Goal: Task Accomplishment & Management: Complete application form

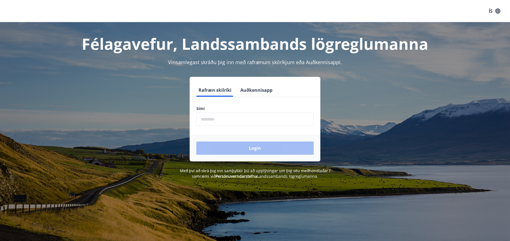
click at [220, 117] on input "phone" at bounding box center [254, 120] width 117 height 14
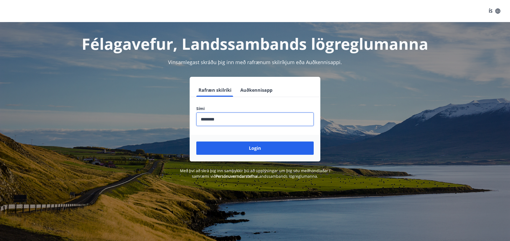
type input "********"
click at [196, 142] on button "Login" at bounding box center [254, 148] width 117 height 13
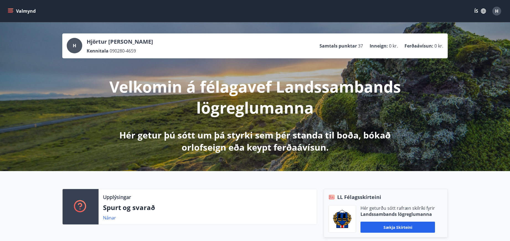
click at [11, 10] on icon "menu" at bounding box center [10, 10] width 5 height 1
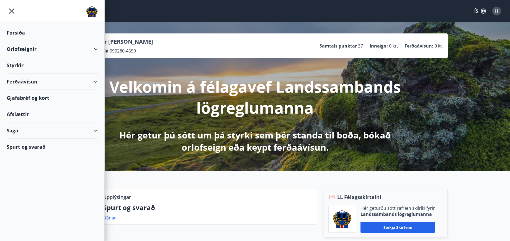
click at [15, 41] on div "Styrkir" at bounding box center [52, 33] width 91 height 16
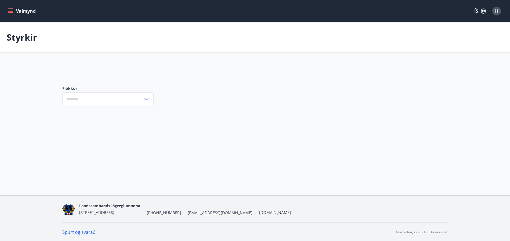
type input "***"
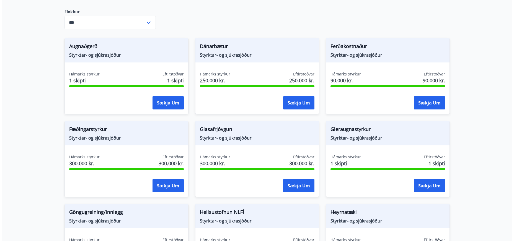
scroll to position [83, 0]
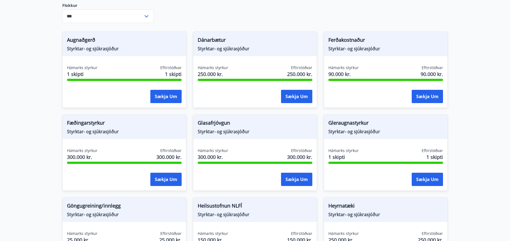
click at [359, 131] on span "Styrktar- og sjúkrasjóður" at bounding box center [385, 132] width 115 height 6
click at [352, 126] on span "Gleraugnastyrkur" at bounding box center [385, 123] width 115 height 9
click at [346, 142] on div "Gleraugnastyrkur Styrktar- og sjúkrasjóður Hámarks styrkur 1 skipti Eftirstöðva…" at bounding box center [386, 153] width 124 height 76
click at [362, 161] on div "Hámarks styrkur 1 skipti Eftirstöðvar 1 skipti" at bounding box center [385, 155] width 115 height 14
click at [438, 180] on button "Sækja um" at bounding box center [427, 179] width 31 height 13
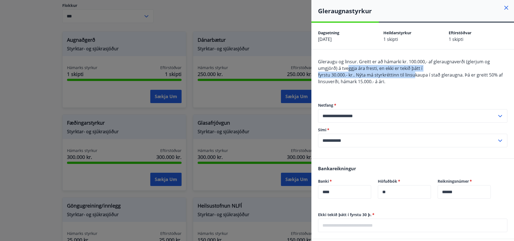
drag, startPoint x: 347, startPoint y: 69, endPoint x: 416, endPoint y: 72, distance: 68.5
click at [416, 72] on span "Gleraugu og linsur. Greitt er að hámarki kr. 100.000,- af gleraugnaverði (glerj…" at bounding box center [410, 72] width 185 height 26
drag, startPoint x: 416, startPoint y: 72, endPoint x: 438, endPoint y: 91, distance: 28.9
click at [438, 91] on div "Gleraugu og linsur. Greitt er að hámarki kr. 100.000,- af gleraugnaverði (glerj…" at bounding box center [412, 74] width 189 height 33
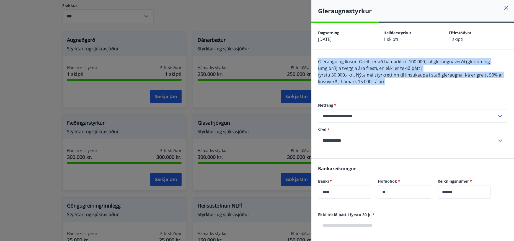
drag, startPoint x: 406, startPoint y: 83, endPoint x: 317, endPoint y: 60, distance: 91.2
click at [317, 60] on div "**********" at bounding box center [412, 104] width 203 height 109
copy span "Gleraugu og linsur. Greitt er að hámarki kr. 100.000,- af gleraugnaverði (glerj…"
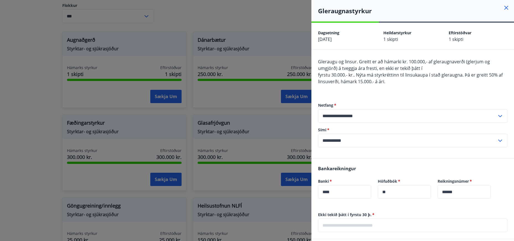
click at [444, 94] on div "**********" at bounding box center [412, 125] width 189 height 67
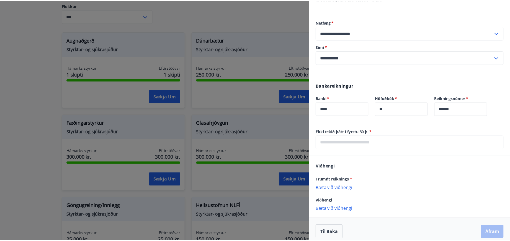
scroll to position [88, 0]
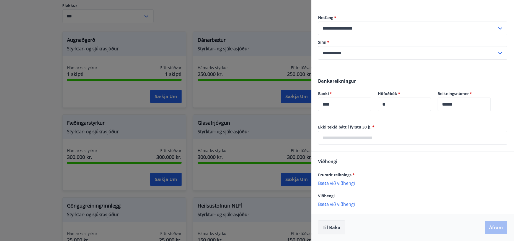
click at [326, 230] on button "Til baka" at bounding box center [331, 228] width 27 height 14
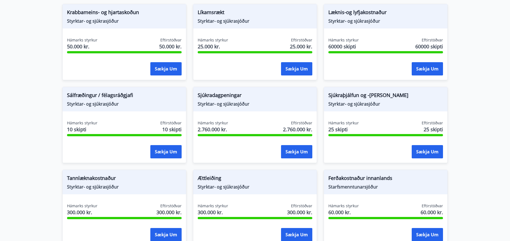
scroll to position [501, 0]
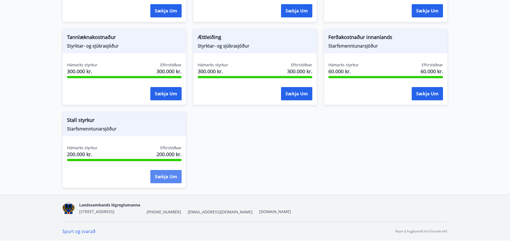
click at [161, 176] on button "Sækja um" at bounding box center [165, 176] width 31 height 13
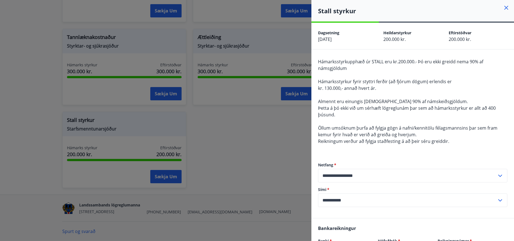
click at [246, 158] on div at bounding box center [257, 120] width 514 height 241
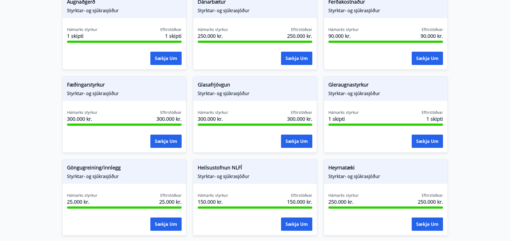
scroll to position [3, 0]
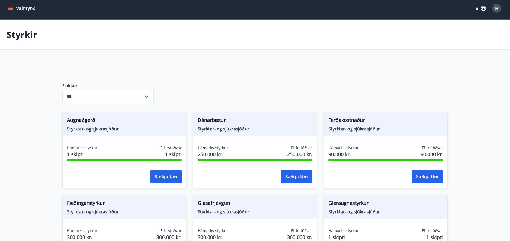
click at [10, 5] on button "Valmynd" at bounding box center [22, 8] width 31 height 10
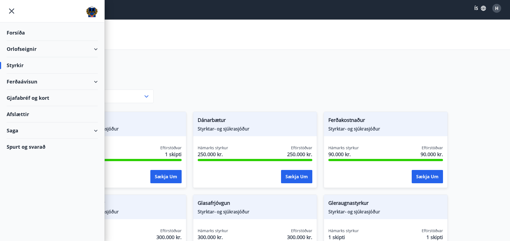
click at [96, 129] on div "Saga" at bounding box center [52, 131] width 91 height 16
click at [46, 96] on div "Gjafabréf og kort" at bounding box center [52, 98] width 91 height 16
click at [97, 48] on div "Orlofseignir" at bounding box center [52, 49] width 91 height 16
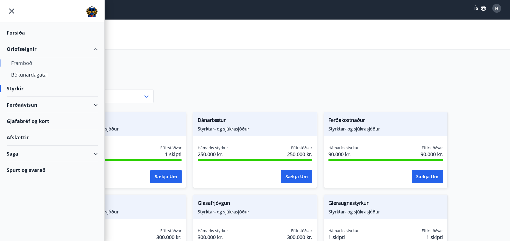
click at [28, 64] on div "Framboð" at bounding box center [52, 63] width 82 height 12
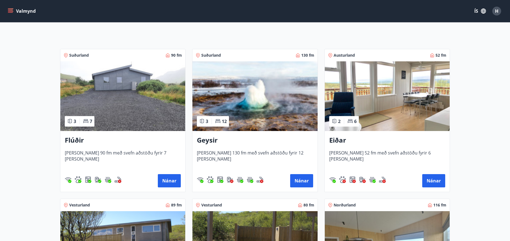
scroll to position [166, 0]
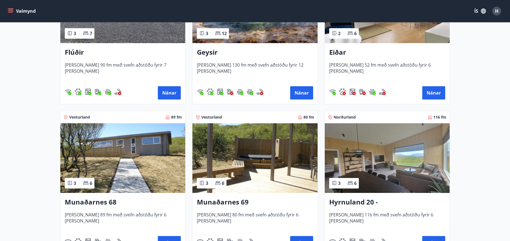
click at [253, 148] on img at bounding box center [254, 158] width 125 height 70
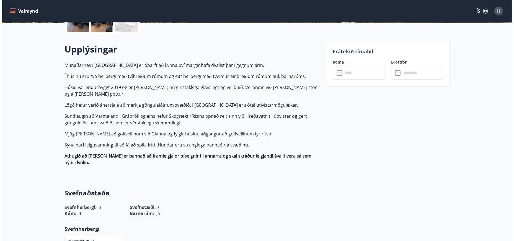
scroll to position [6, 0]
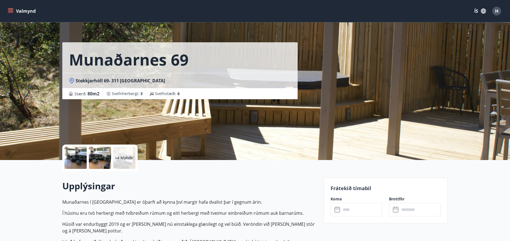
click at [94, 154] on div at bounding box center [100, 158] width 22 height 22
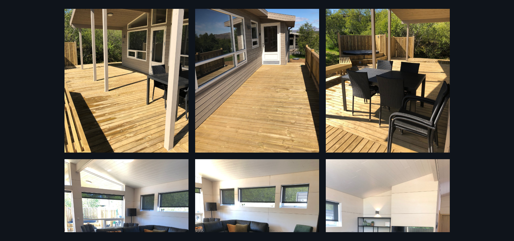
scroll to position [38, 0]
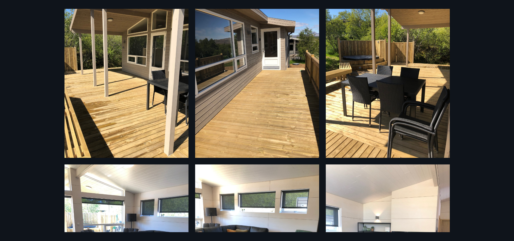
click at [362, 99] on img at bounding box center [388, 75] width 124 height 165
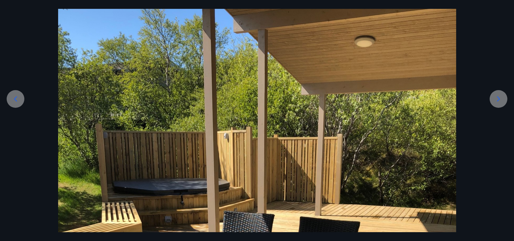
scroll to position [138, 0]
